Goal: Task Accomplishment & Management: Use online tool/utility

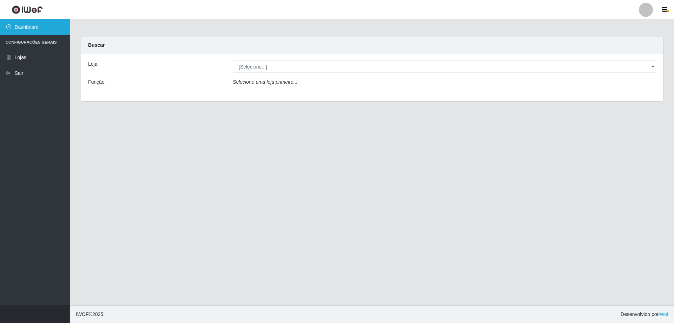
click at [36, 27] on link "Dashboard" at bounding box center [35, 27] width 70 height 16
click at [34, 23] on link "Dashboard" at bounding box center [35, 27] width 70 height 16
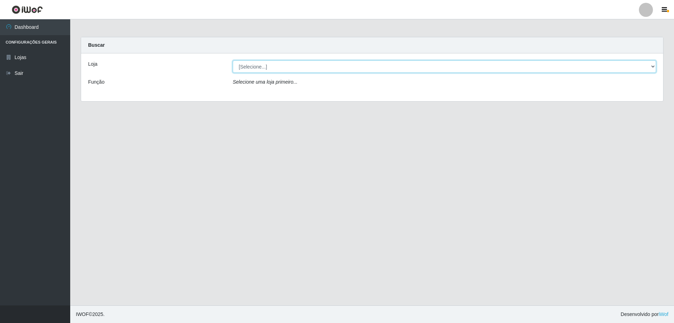
click at [262, 66] on select "[Selecione...] Atacado Vem - [STREET_ADDRESS]" at bounding box center [445, 66] width 424 height 12
select select "449"
click at [233, 60] on select "[Selecione...] Atacado Vem - [STREET_ADDRESS]" at bounding box center [445, 66] width 424 height 12
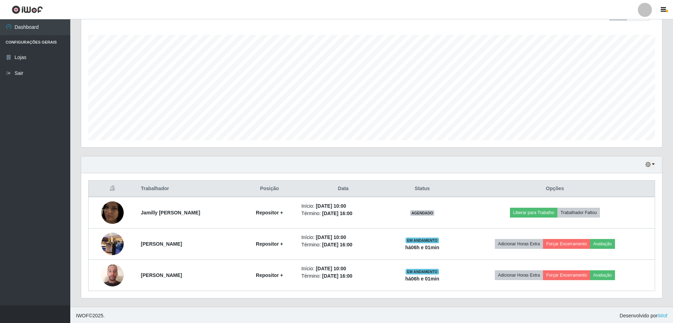
scroll to position [112, 0]
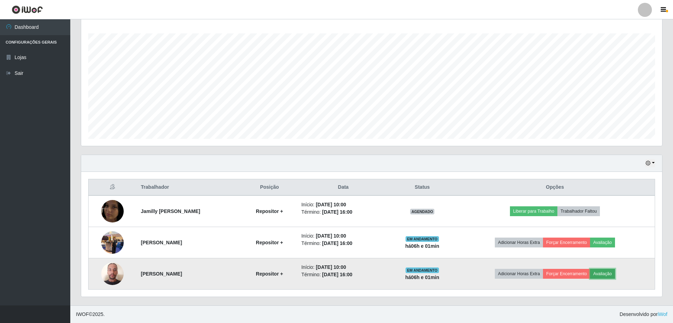
click at [607, 273] on button "Avaliação" at bounding box center [602, 274] width 25 height 10
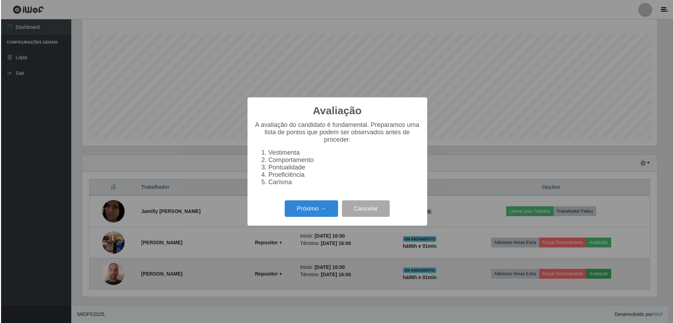
scroll to position [146, 577]
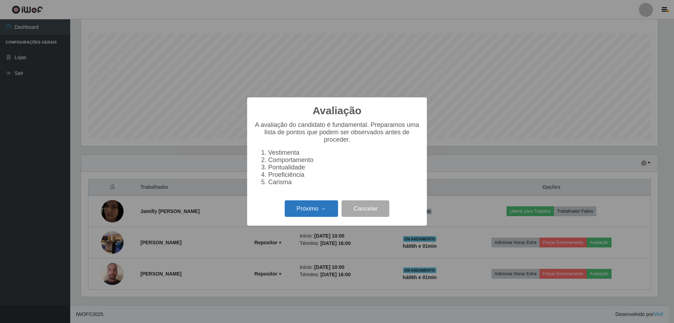
click at [304, 207] on button "Próximo →" at bounding box center [311, 208] width 53 height 17
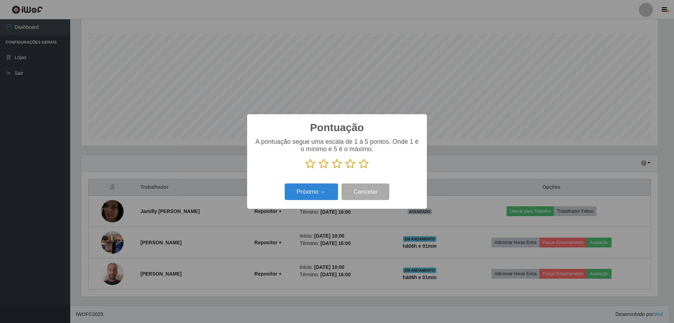
scroll to position [351120, 350688]
click at [366, 168] on icon at bounding box center [364, 163] width 10 height 11
click at [359, 169] on input "radio" at bounding box center [359, 169] width 0 height 0
click at [300, 197] on button "Próximo →" at bounding box center [311, 191] width 53 height 17
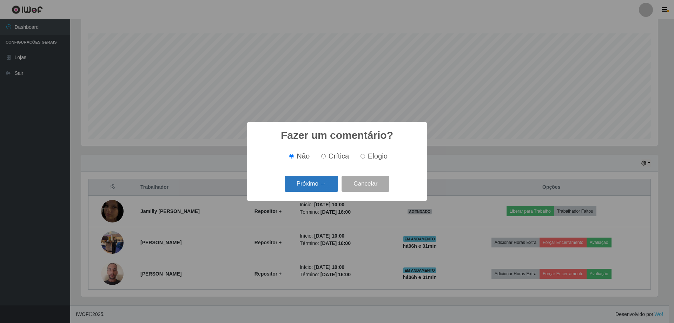
click at [307, 188] on button "Próximo →" at bounding box center [311, 184] width 53 height 17
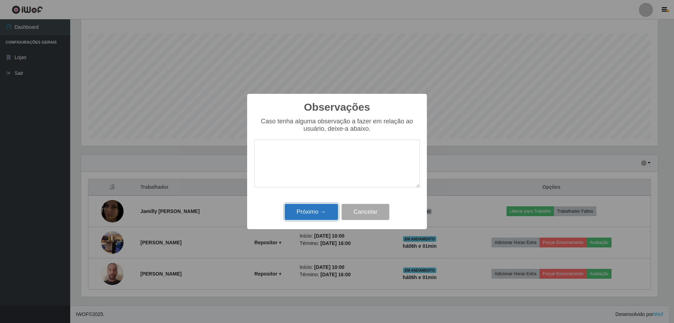
click at [300, 209] on button "Próximo →" at bounding box center [311, 212] width 53 height 17
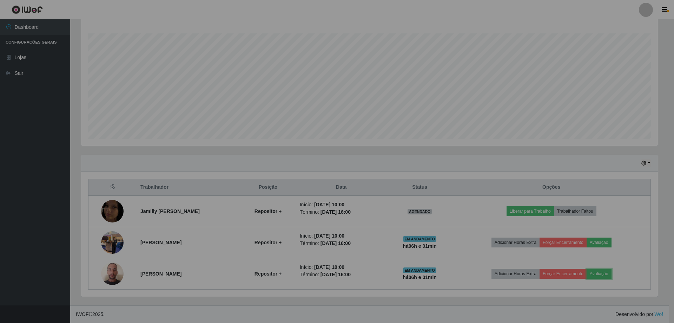
scroll to position [146, 581]
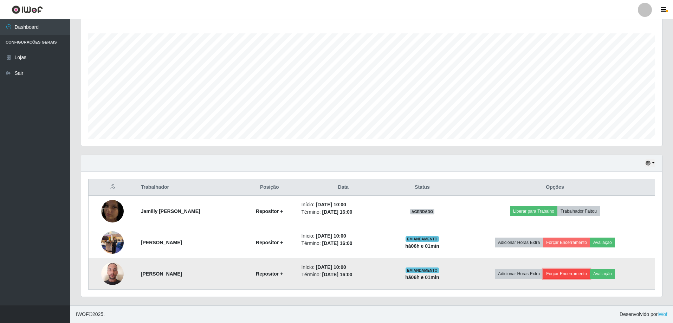
click at [576, 274] on button "Forçar Encerramento" at bounding box center [566, 274] width 47 height 10
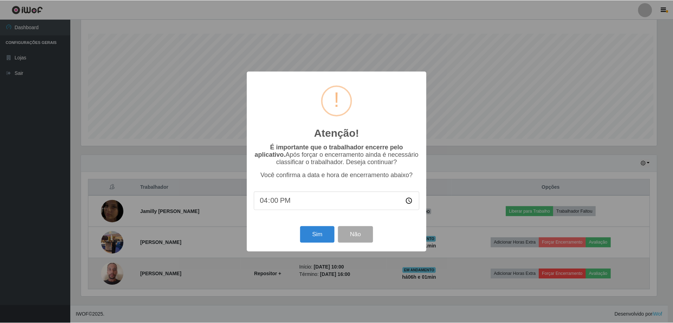
scroll to position [146, 577]
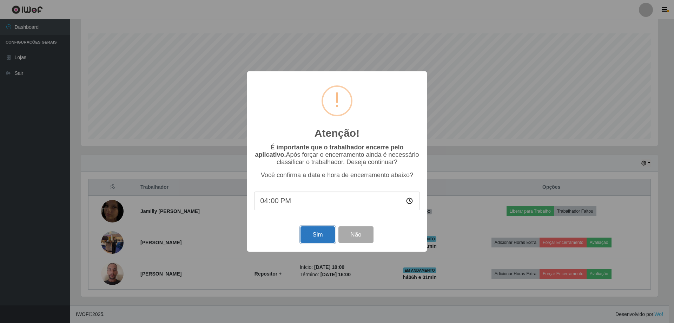
click at [314, 236] on button "Sim" at bounding box center [318, 234] width 34 height 17
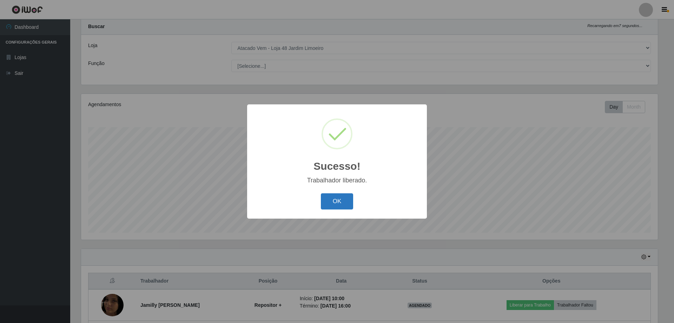
click at [338, 197] on button "OK" at bounding box center [337, 201] width 33 height 17
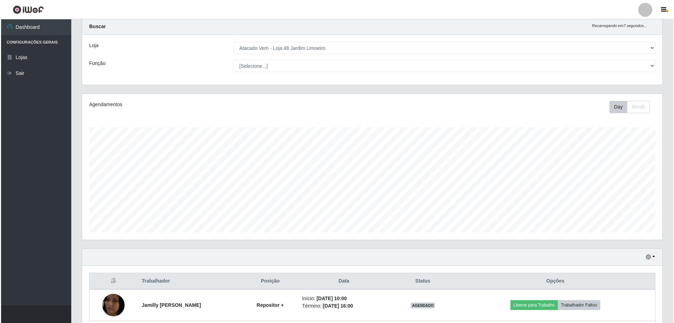
scroll to position [81, 0]
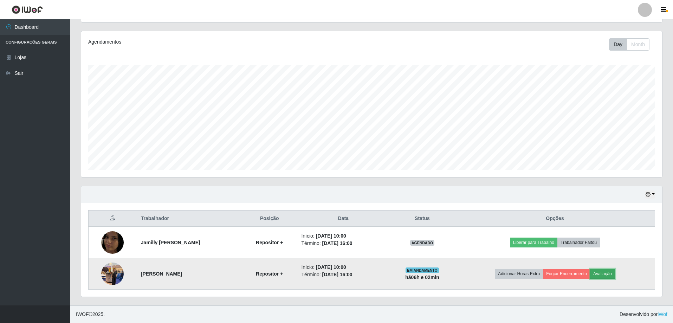
click at [608, 275] on button "Avaliação" at bounding box center [602, 274] width 25 height 10
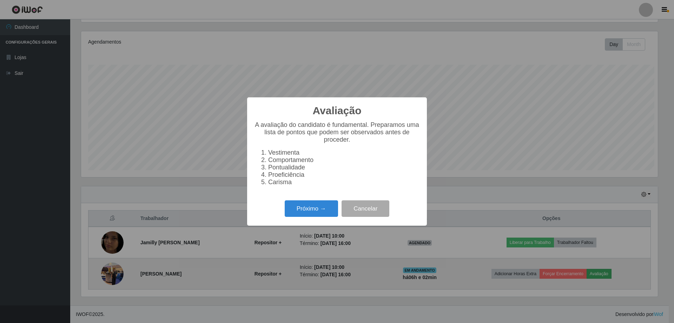
scroll to position [146, 577]
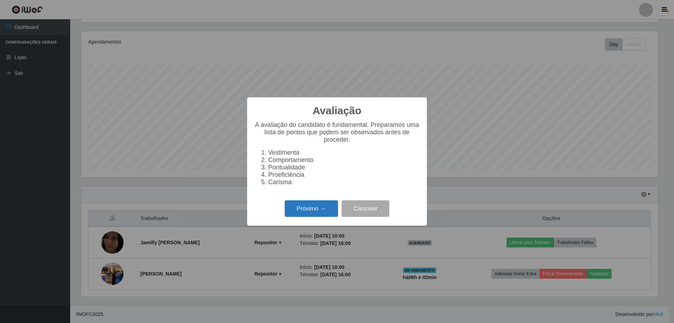
click at [298, 211] on button "Próximo →" at bounding box center [311, 208] width 53 height 17
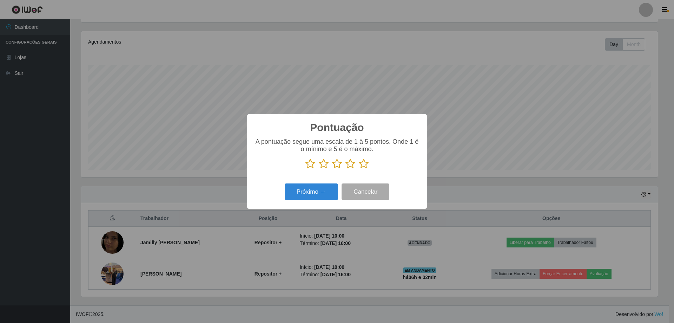
click at [365, 165] on icon at bounding box center [364, 163] width 10 height 11
click at [359, 169] on input "radio" at bounding box center [359, 169] width 0 height 0
click at [314, 190] on button "Próximo →" at bounding box center [311, 191] width 53 height 17
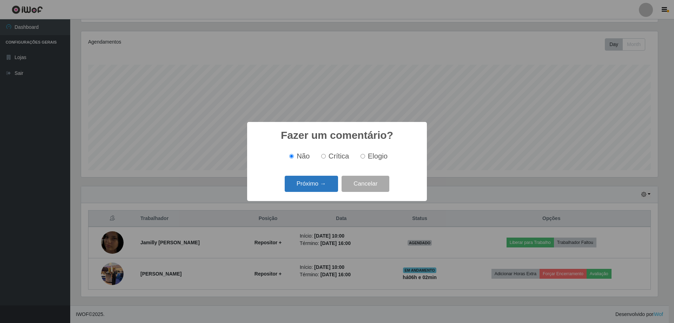
click at [320, 186] on button "Próximo →" at bounding box center [311, 184] width 53 height 17
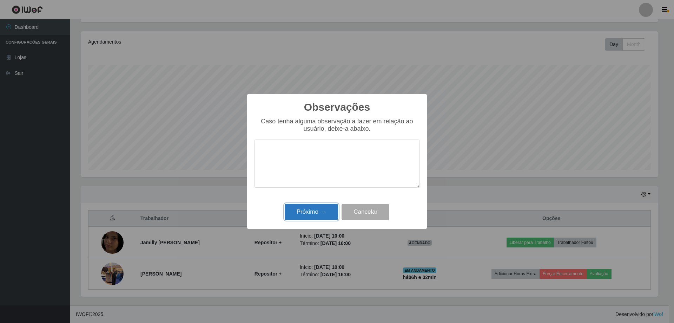
click at [307, 209] on button "Próximo →" at bounding box center [311, 212] width 53 height 17
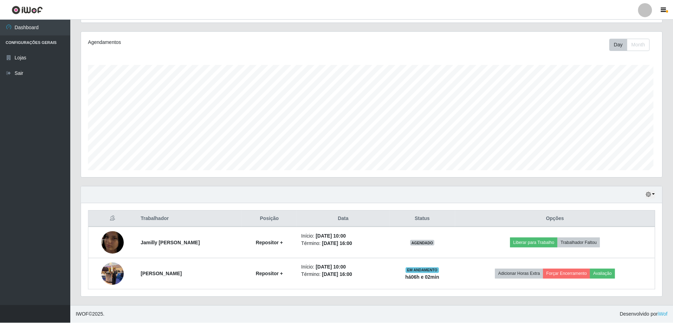
scroll to position [146, 581]
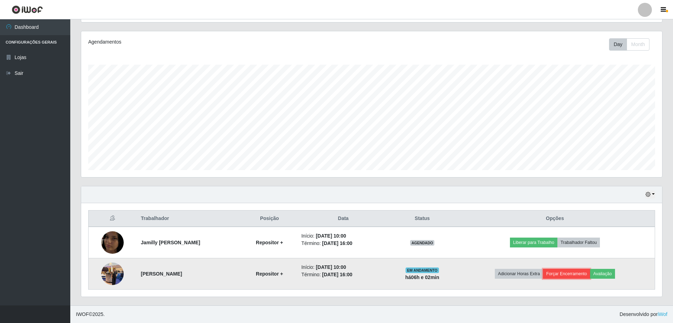
click at [564, 271] on button "Forçar Encerramento" at bounding box center [566, 274] width 47 height 10
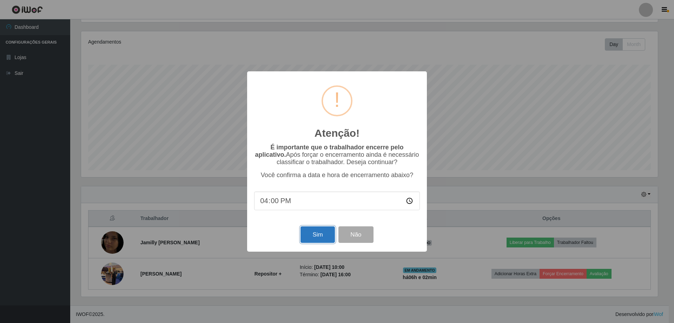
click at [317, 237] on button "Sim" at bounding box center [318, 234] width 34 height 17
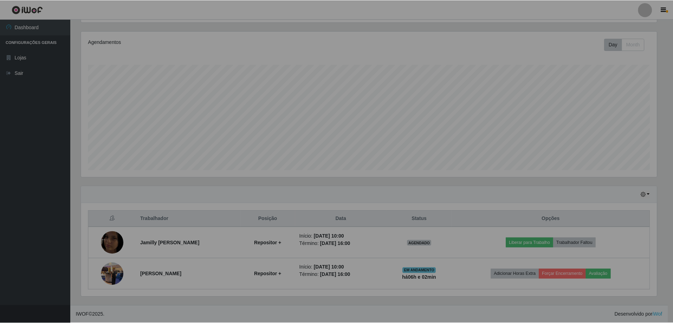
scroll to position [0, 0]
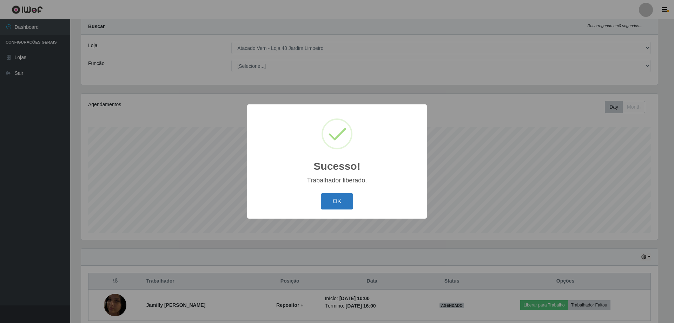
click at [329, 201] on button "OK" at bounding box center [337, 201] width 33 height 17
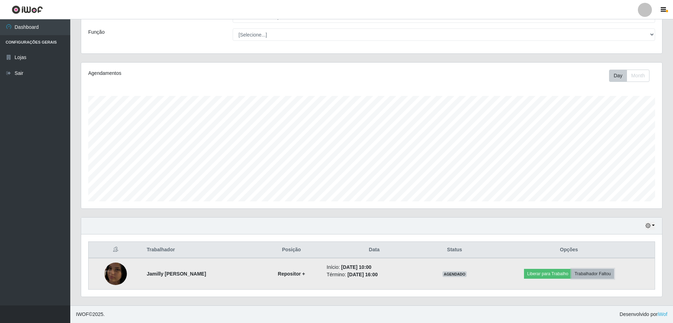
click at [592, 274] on button "Trabalhador Faltou" at bounding box center [592, 274] width 43 height 10
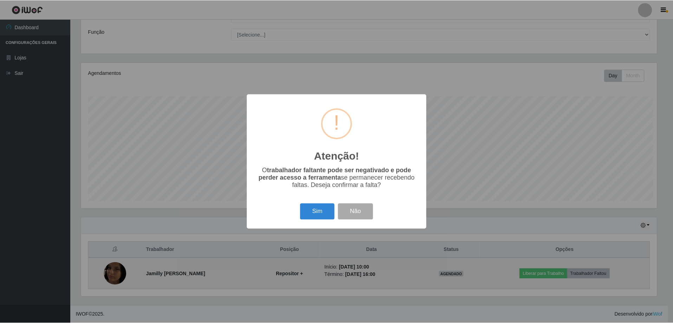
scroll to position [146, 577]
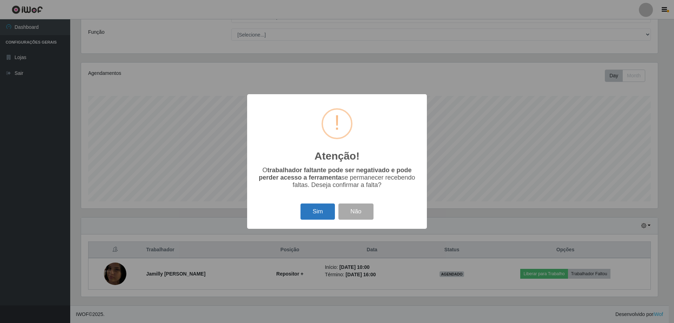
click at [312, 210] on button "Sim" at bounding box center [318, 211] width 34 height 17
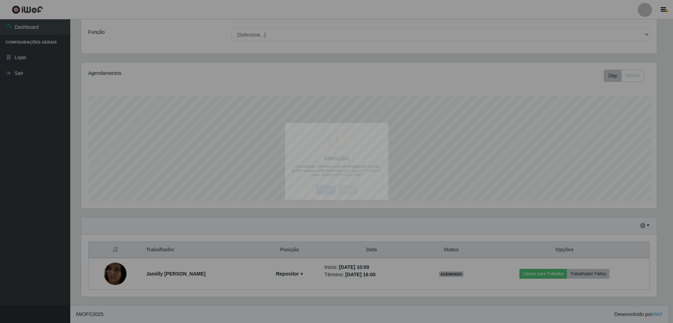
scroll to position [146, 581]
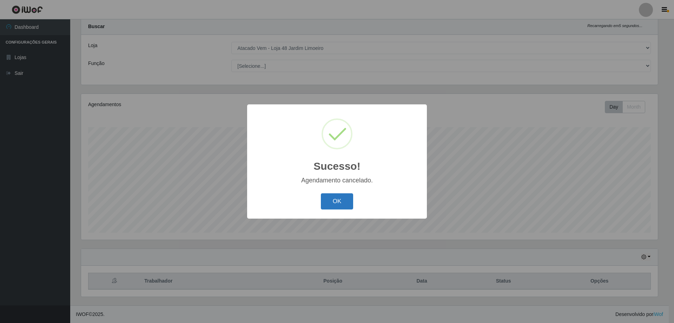
click at [336, 200] on button "OK" at bounding box center [337, 201] width 33 height 17
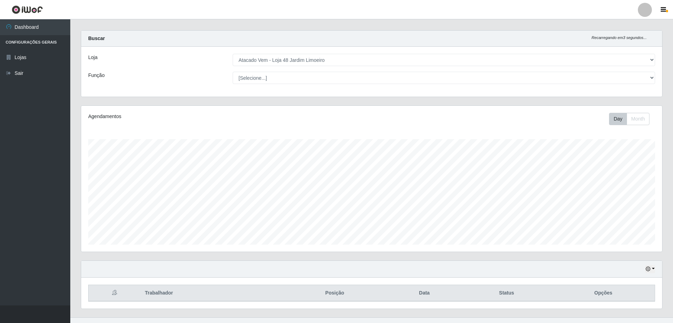
scroll to position [0, 0]
